Goal: Transaction & Acquisition: Purchase product/service

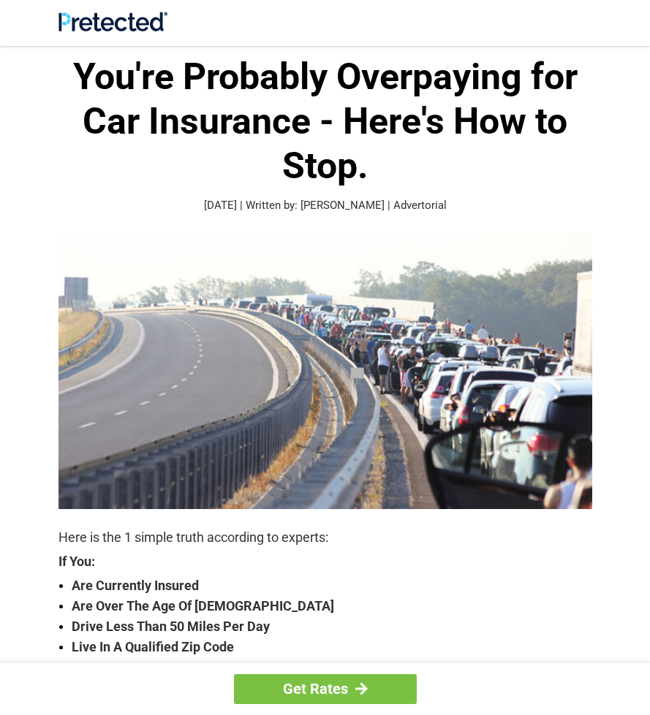
click at [165, 650] on strong "Live In A Qualified Zip Code" at bounding box center [332, 647] width 520 height 20
click at [77, 634] on strong "Drive Less Than 50 Miles Per Day" at bounding box center [332, 627] width 520 height 20
click at [321, 689] on link "Get Rates" at bounding box center [325, 690] width 183 height 30
